Goal: Task Accomplishment & Management: Manage account settings

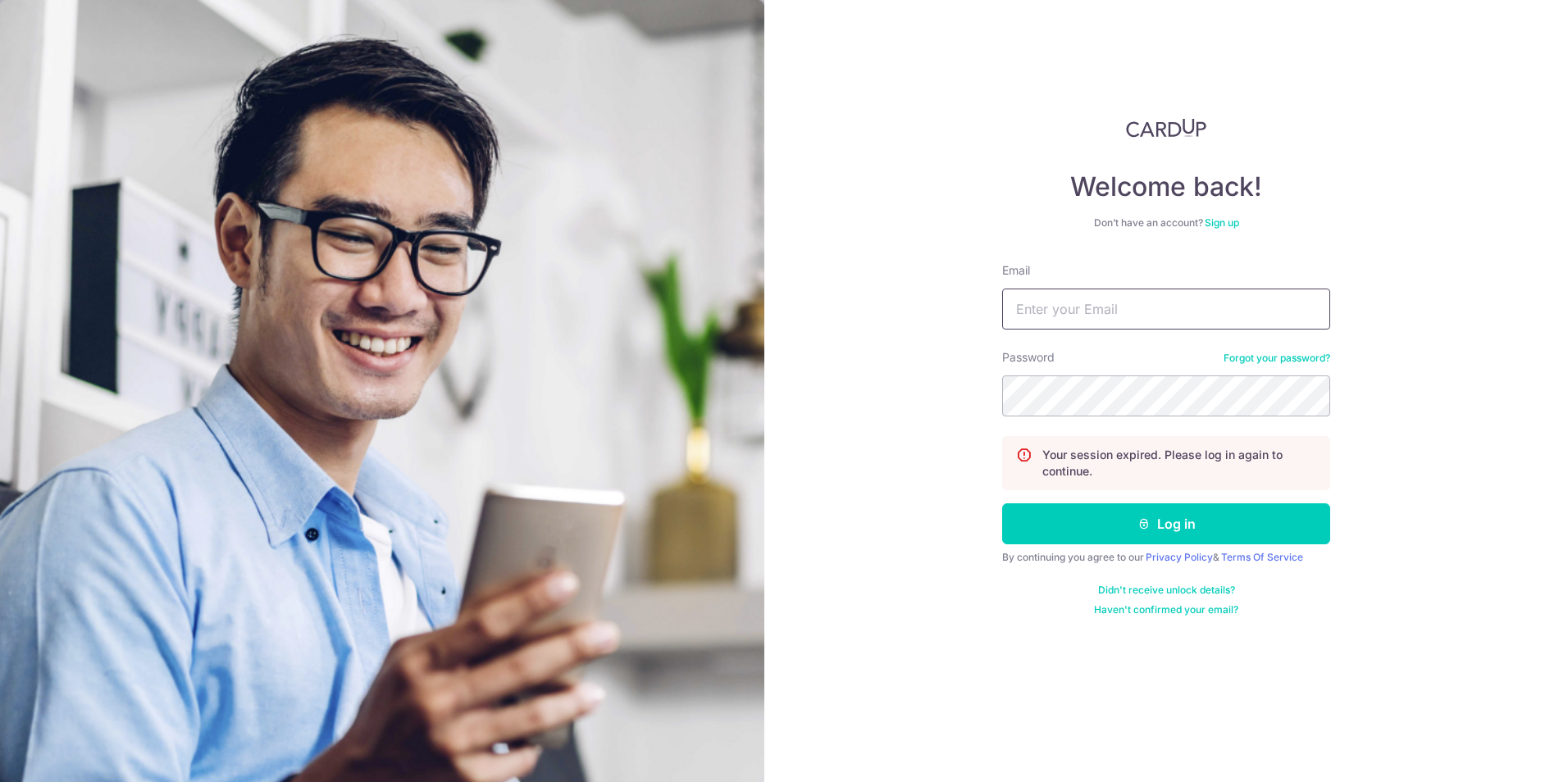
type input "[EMAIL_ADDRESS][DOMAIN_NAME]"
click at [1139, 526] on icon "submit" at bounding box center [1144, 524] width 13 height 13
